Goal: Task Accomplishment & Management: Complete application form

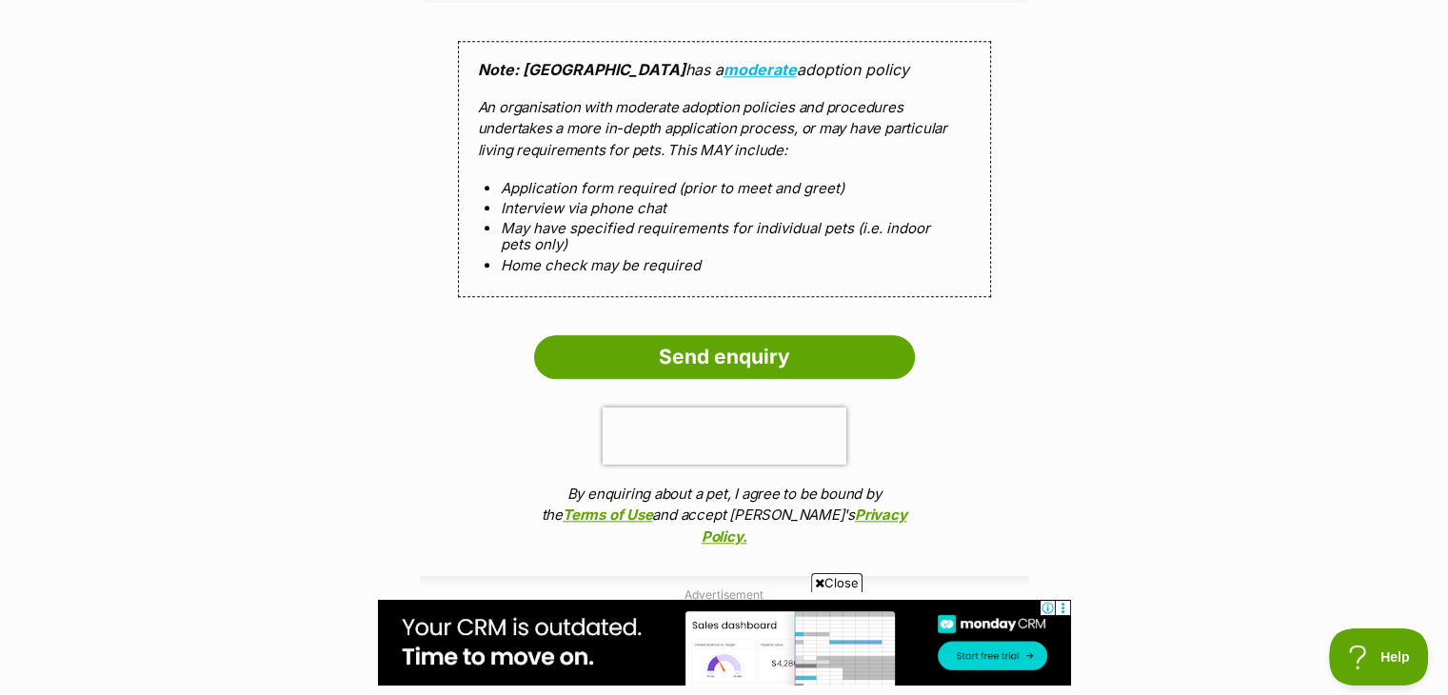
scroll to position [1850, 0]
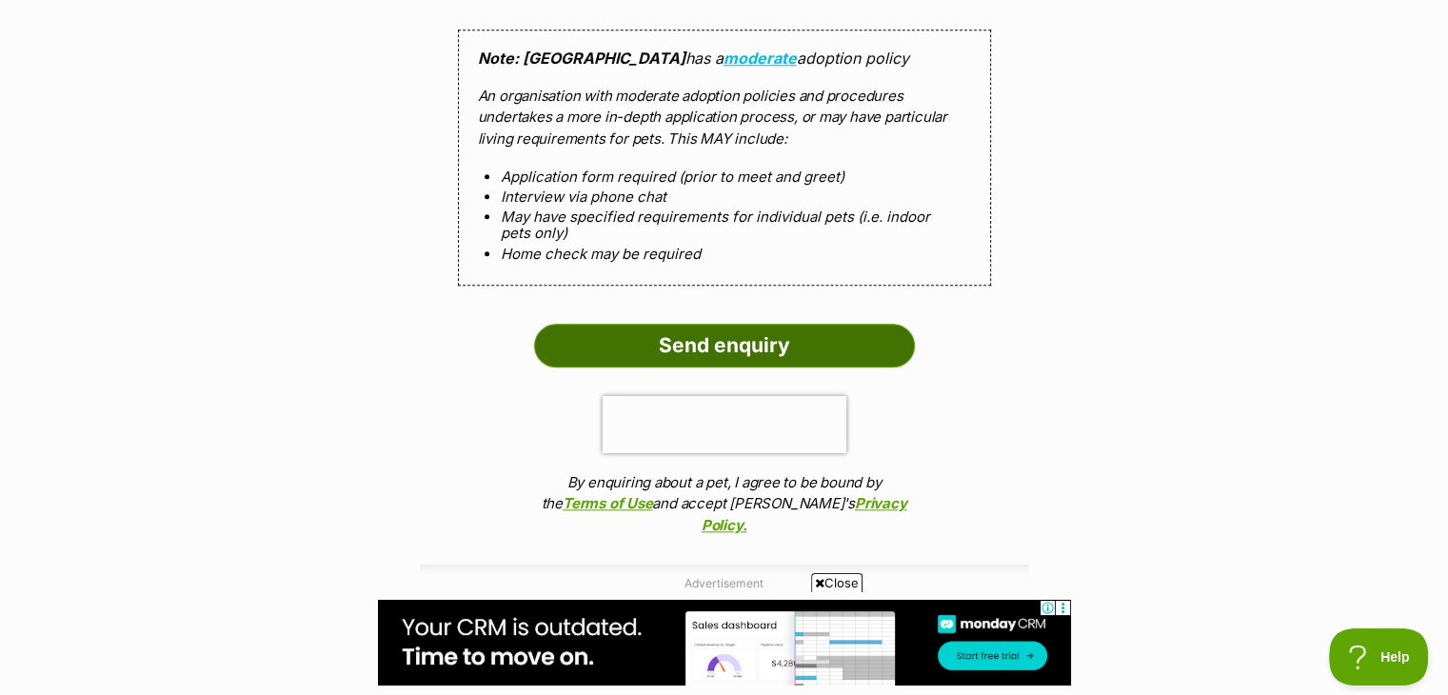
click at [805, 346] on input "Send enquiry" at bounding box center [724, 346] width 381 height 44
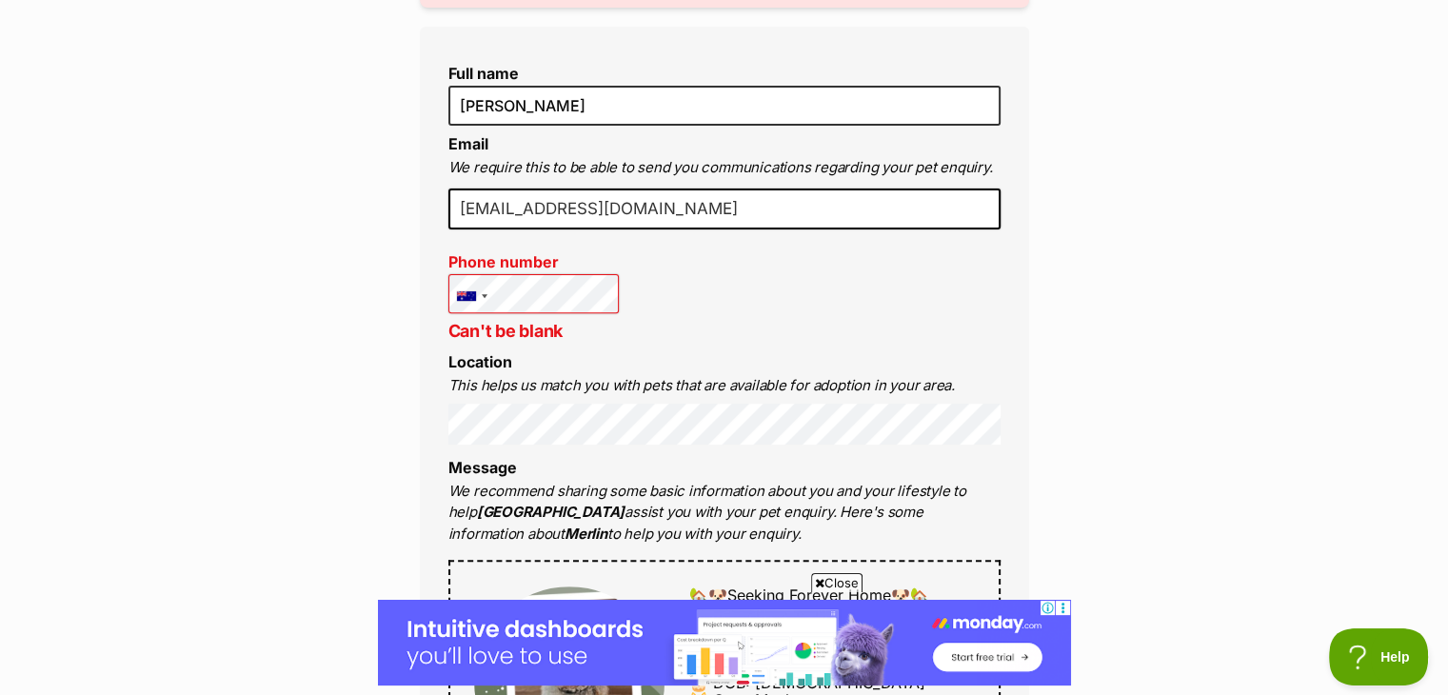
click at [818, 310] on div "Full name stephanie hearn Email We require this to be able to send you communic…" at bounding box center [724, 698] width 609 height 1342
click at [724, 300] on div "Full name stephanie hearn Email We require this to be able to send you communic…" at bounding box center [724, 698] width 609 height 1342
click at [485, 295] on div at bounding box center [485, 296] width 6 height 4
click at [464, 294] on div at bounding box center [466, 296] width 19 height 10
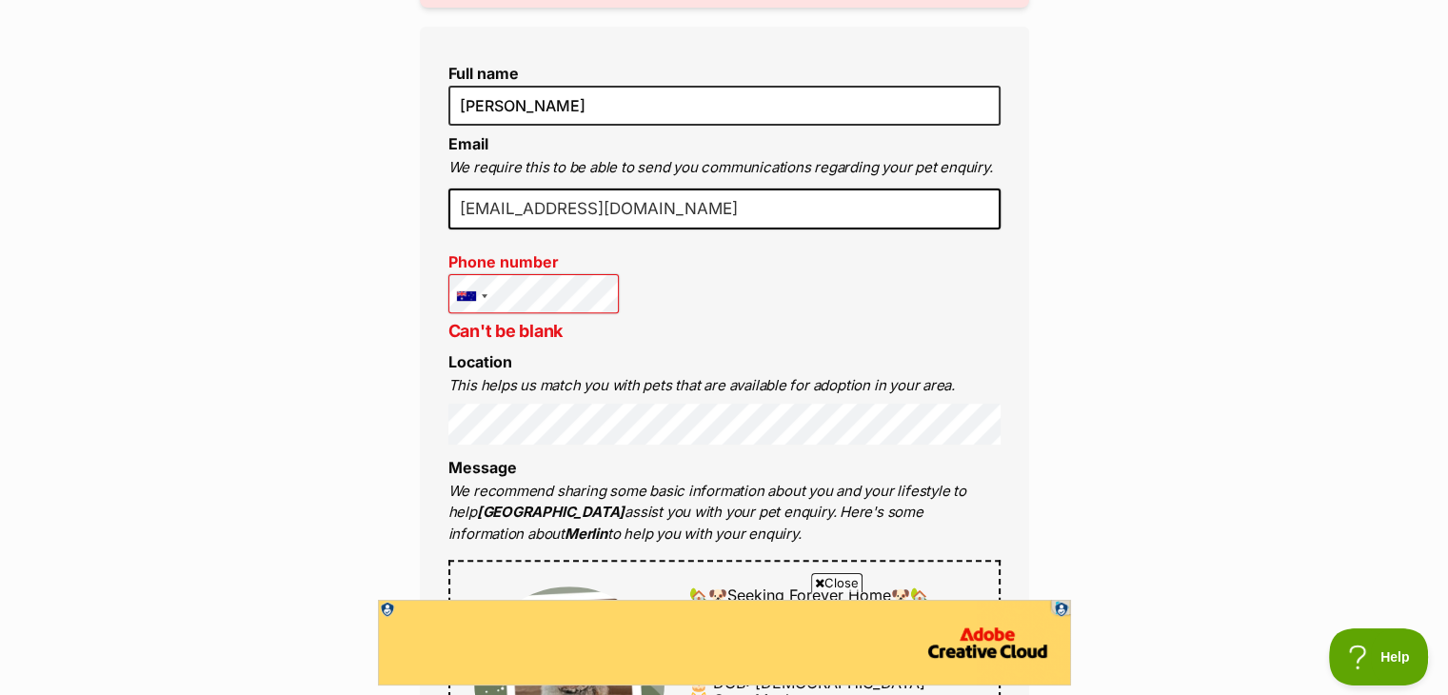
click at [830, 288] on div "Full name stephanie hearn Email We require this to be able to send you communic…" at bounding box center [724, 698] width 609 height 1342
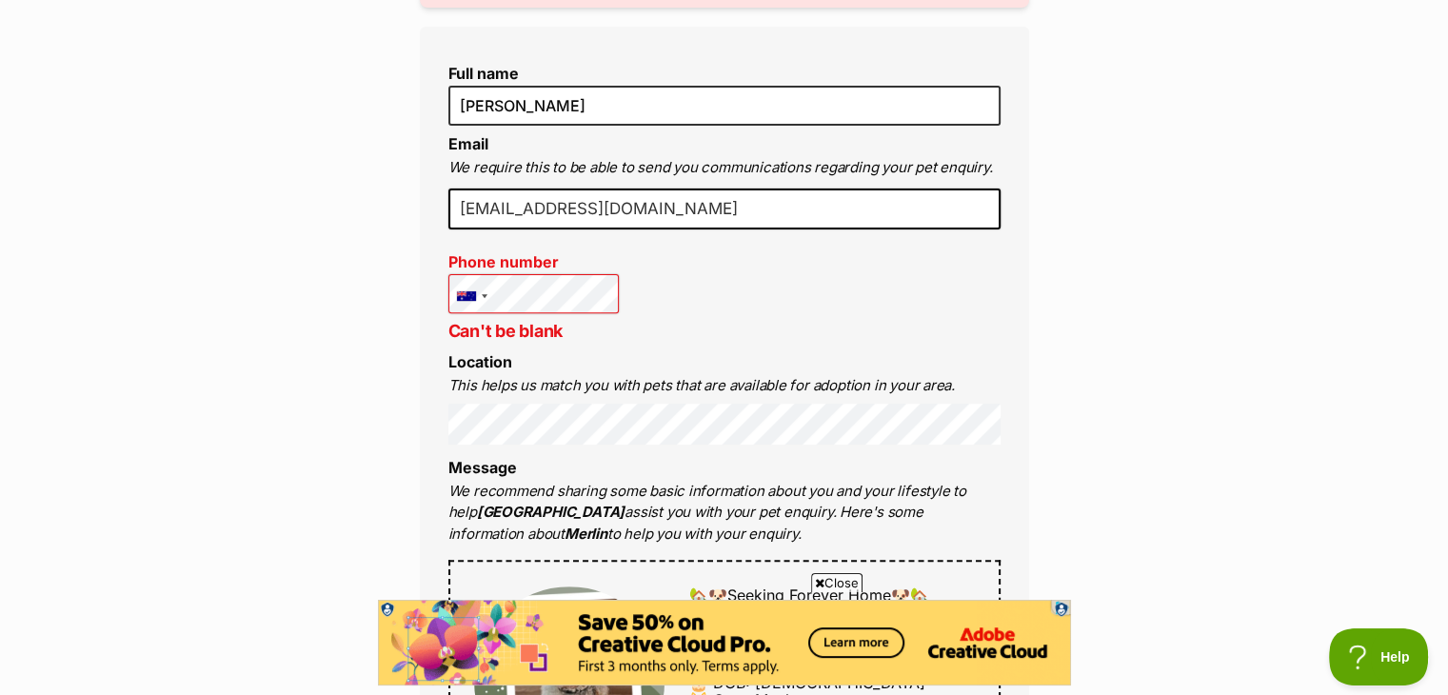
click at [704, 271] on div "Full name stephanie hearn Email We require this to be able to send you communic…" at bounding box center [724, 698] width 609 height 1342
click at [765, 296] on div "Full name stephanie hearn Email We require this to be able to send you communic…" at bounding box center [724, 698] width 609 height 1342
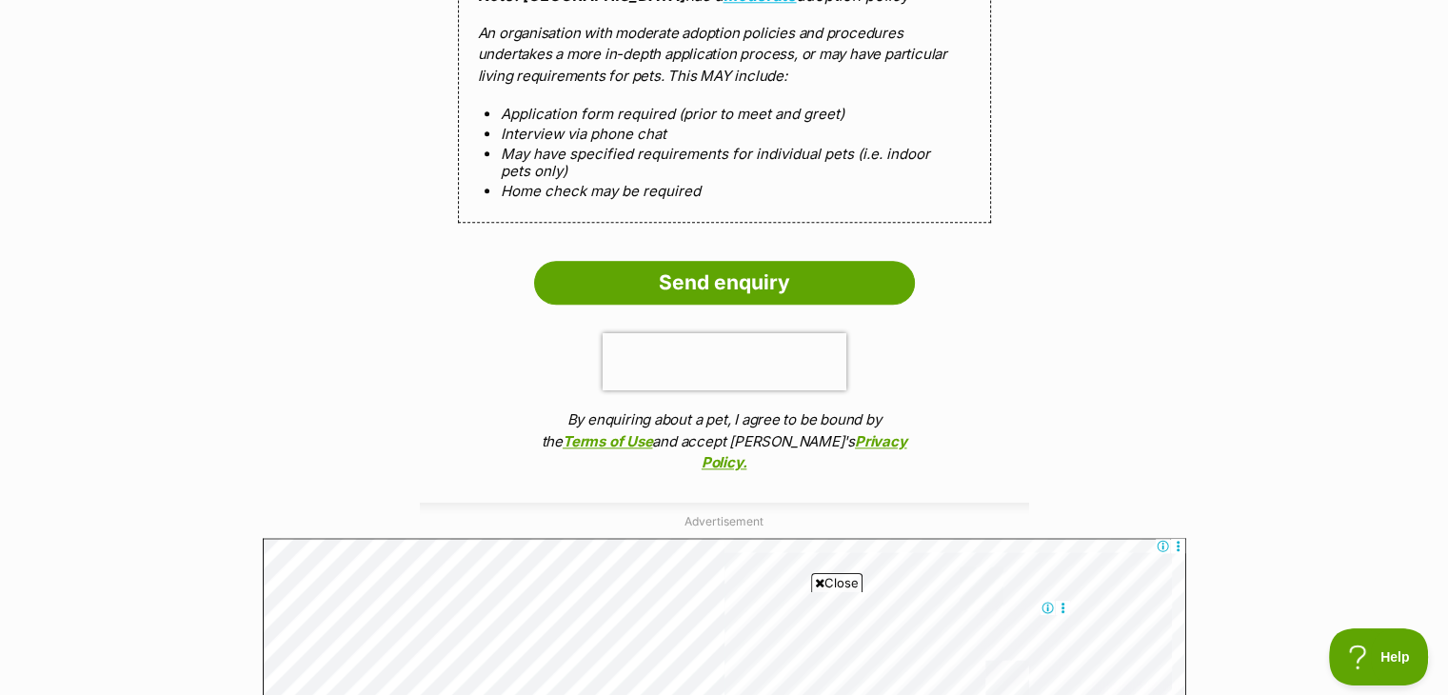
scroll to position [2059, 0]
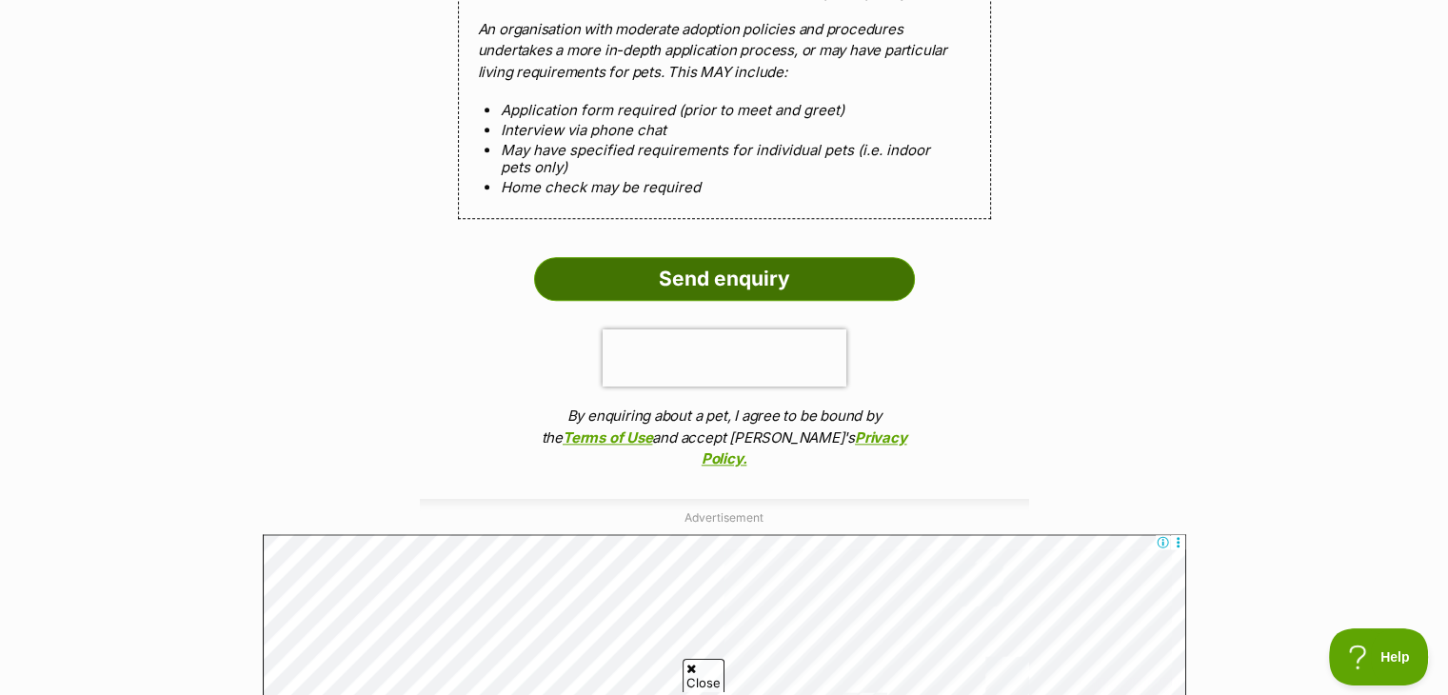
click at [870, 275] on input "Send enquiry" at bounding box center [724, 279] width 381 height 44
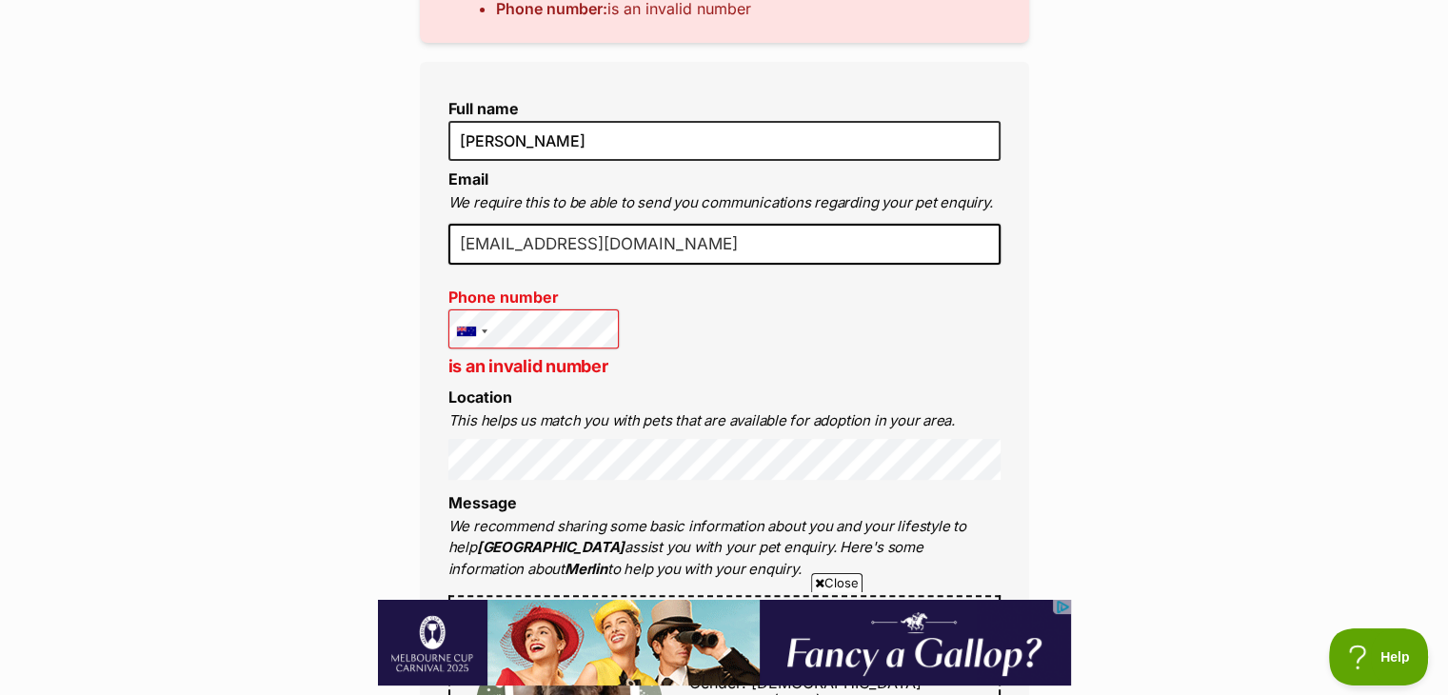
scroll to position [602, 0]
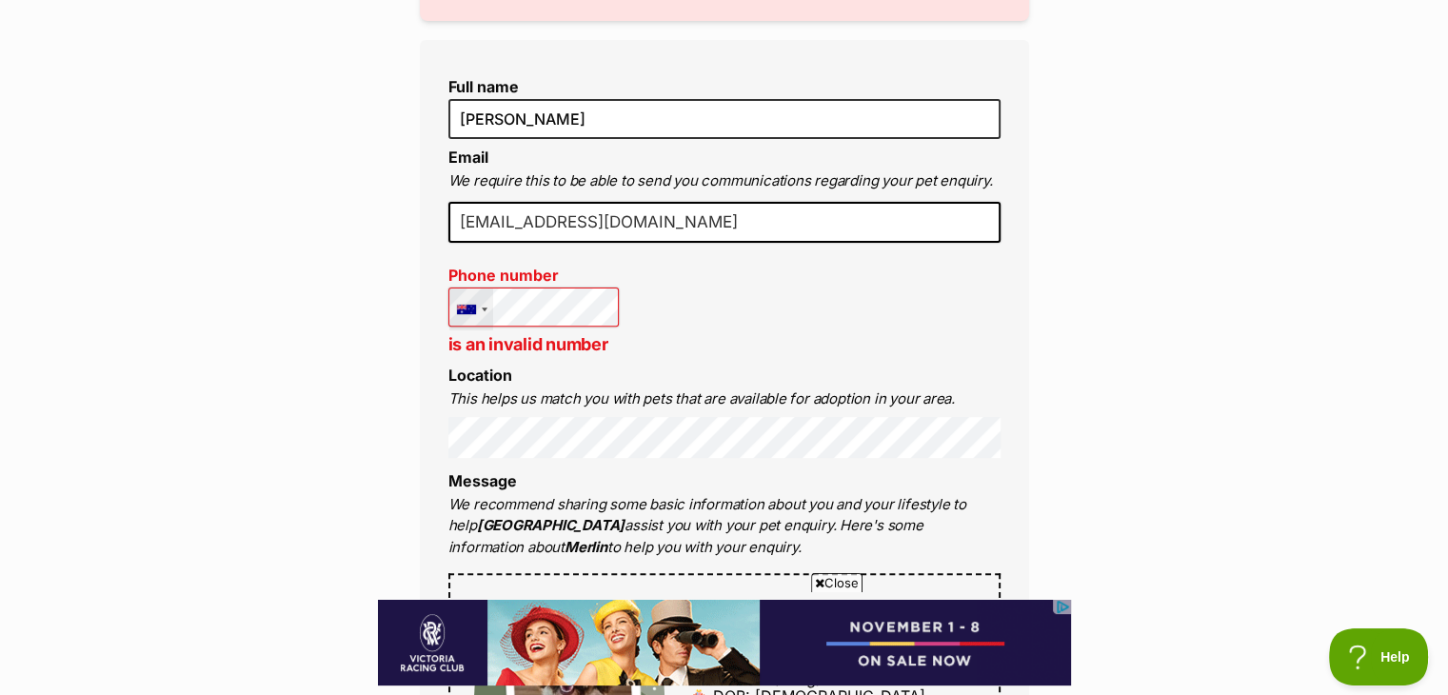
click at [483, 309] on div at bounding box center [471, 309] width 44 height 42
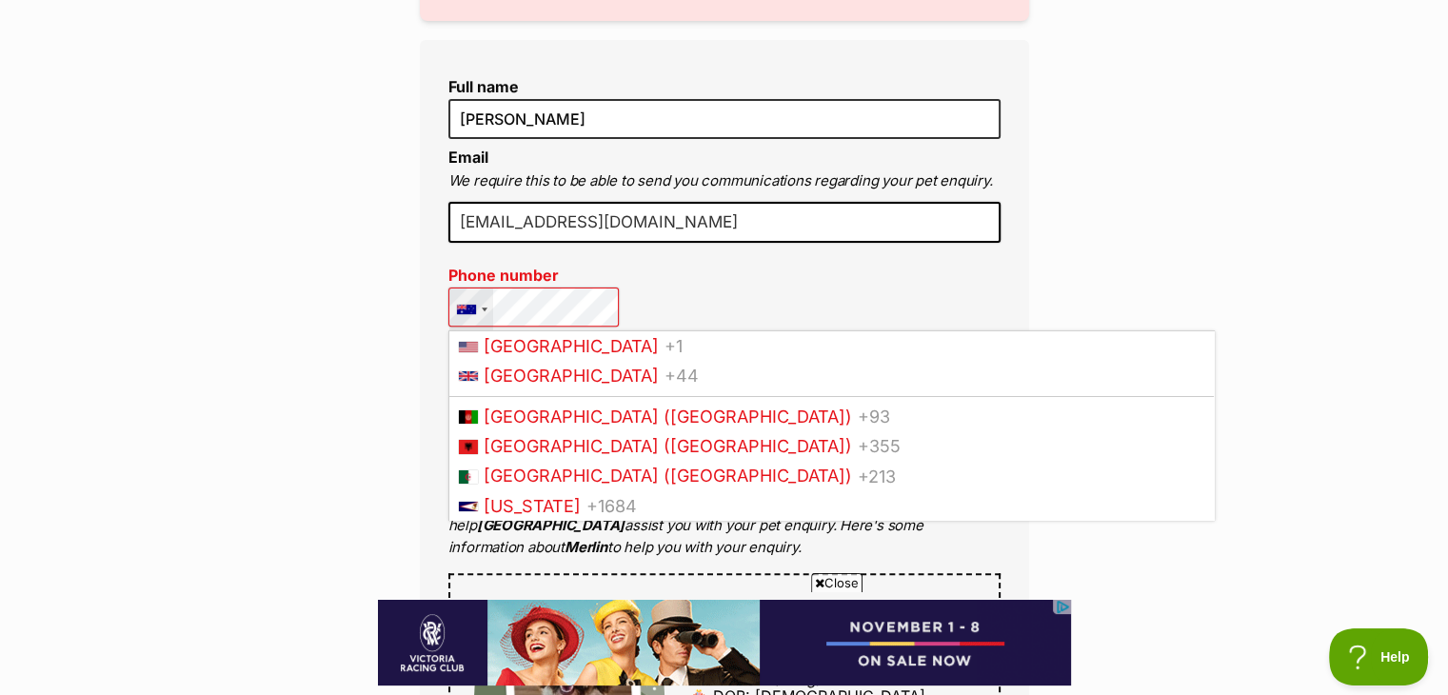
scroll to position [251, 0]
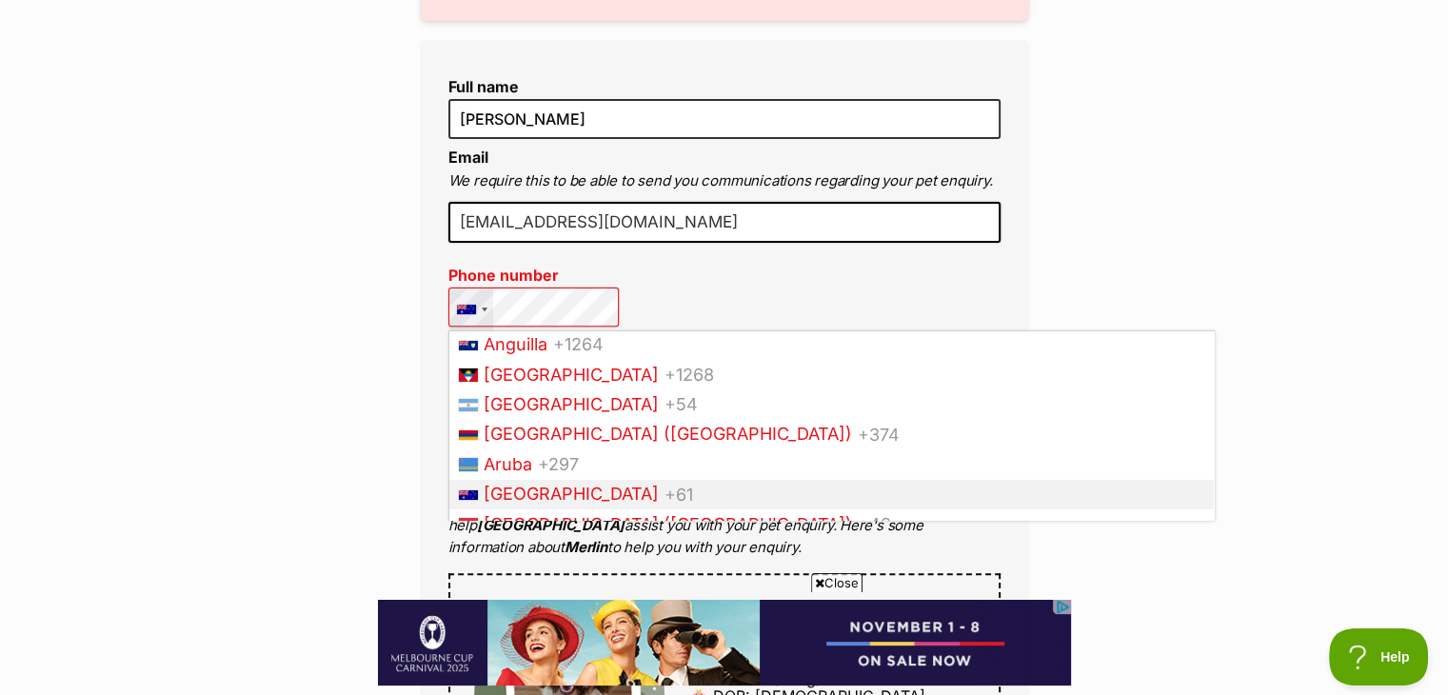
click at [664, 503] on span "+61" at bounding box center [678, 493] width 29 height 20
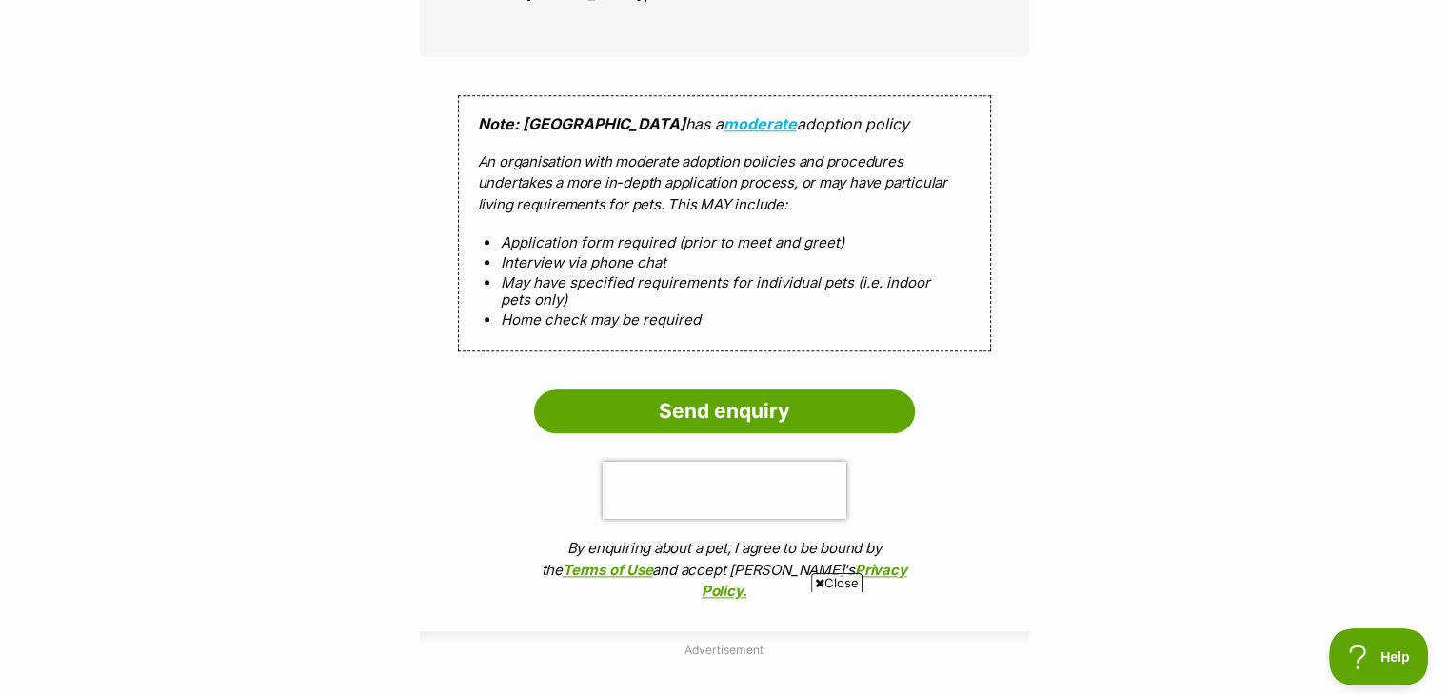
scroll to position [1949, 0]
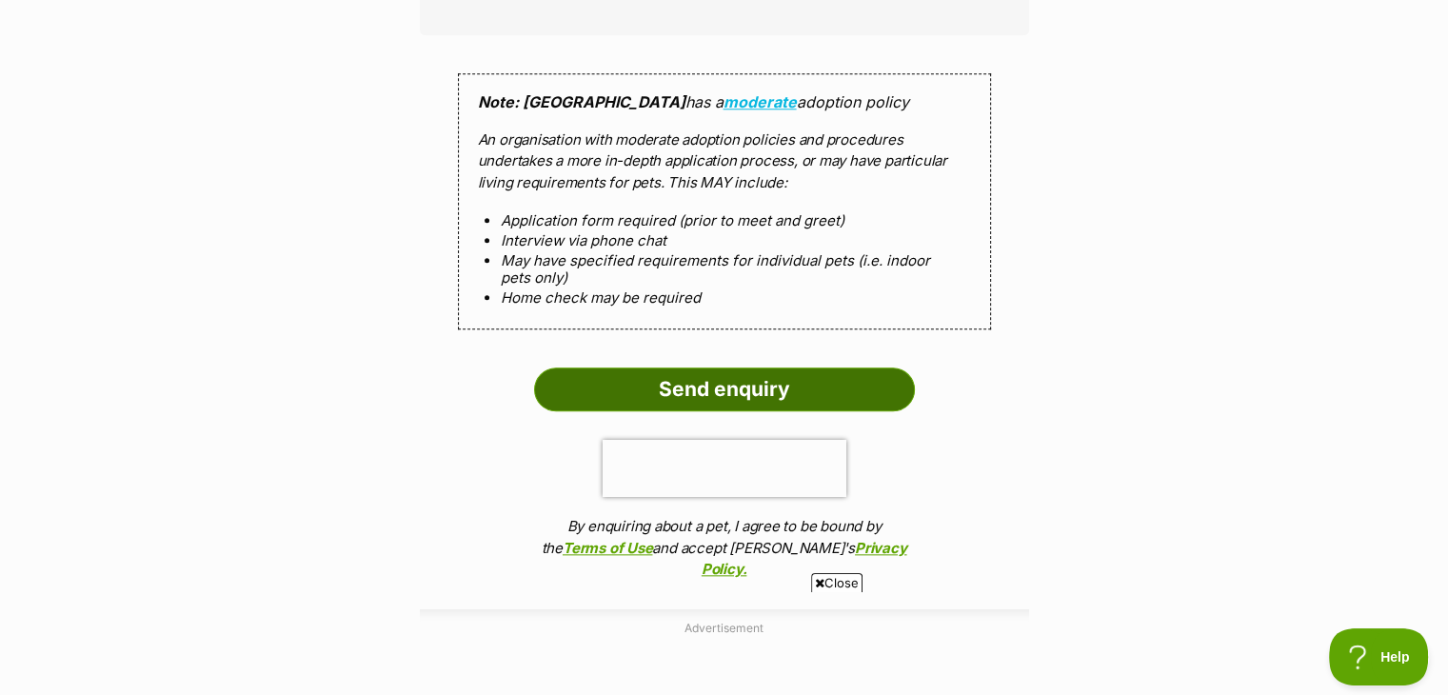
click at [845, 384] on input "Send enquiry" at bounding box center [724, 389] width 381 height 44
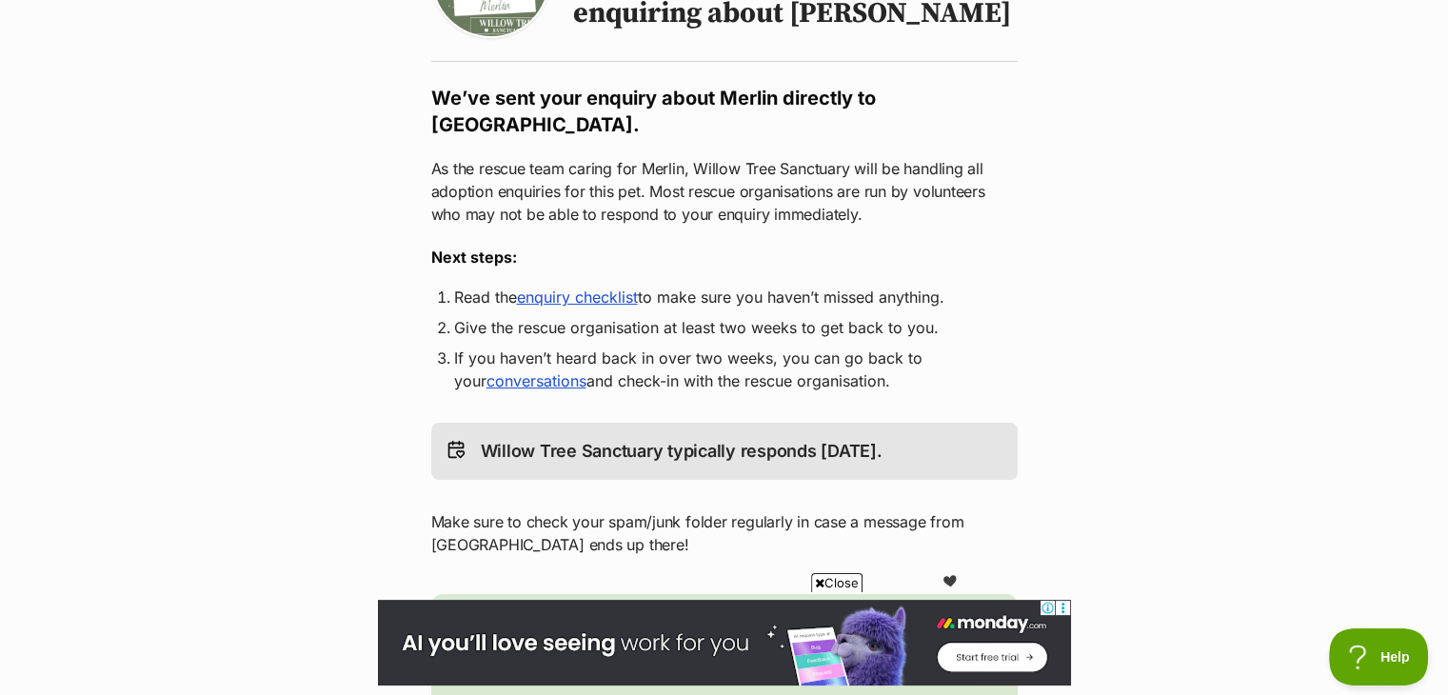
click at [621, 302] on link "enquiry checklist" at bounding box center [577, 296] width 121 height 19
